Goal: Navigation & Orientation: Find specific page/section

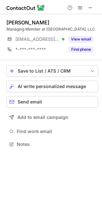
scroll to position [3, 3]
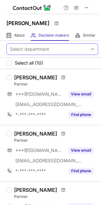
drag, startPoint x: 77, startPoint y: 77, endPoint x: 52, endPoint y: 48, distance: 37.9
click at [65, 77] on span at bounding box center [63, 77] width 4 height 5
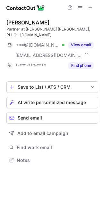
scroll to position [156, 102]
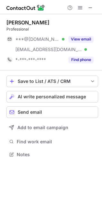
scroll to position [150, 102]
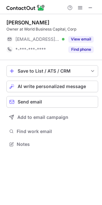
scroll to position [3, 3]
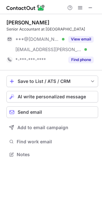
scroll to position [150, 102]
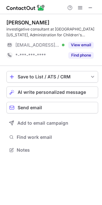
scroll to position [145, 102]
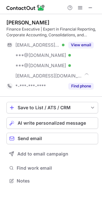
scroll to position [176, 102]
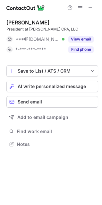
scroll to position [3, 3]
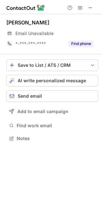
scroll to position [3, 3]
